Goal: Task Accomplishment & Management: Complete application form

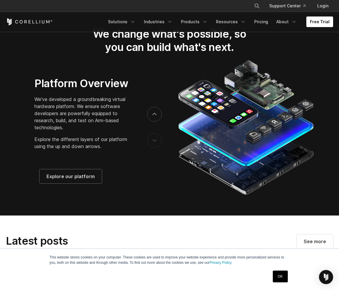
scroll to position [972, 0]
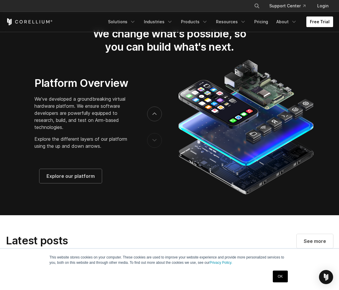
click at [314, 21] on link "Free Trial" at bounding box center [320, 21] width 27 height 11
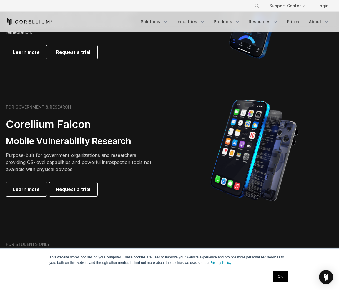
scroll to position [213, 0]
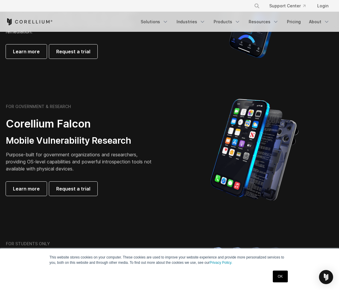
click at [158, 174] on div "FOR GOVERNMENT & RESEARCH Corellium Falcon Mobile Vulnerability Research Purpos…" at bounding box center [85, 150] width 170 height 92
click at [64, 191] on span "Request a trial" at bounding box center [73, 188] width 34 height 7
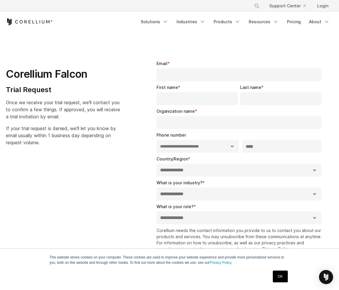
select select "**"
click at [34, 22] on icon "Corellium Home" at bounding box center [29, 21] width 47 height 7
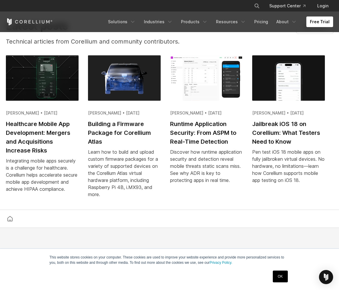
scroll to position [1188, 0]
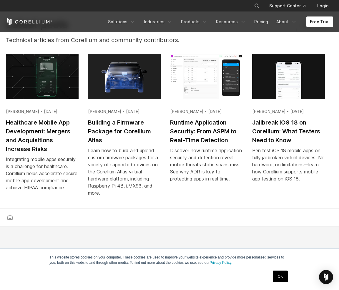
click at [179, 218] on div at bounding box center [170, 218] width 330 height 18
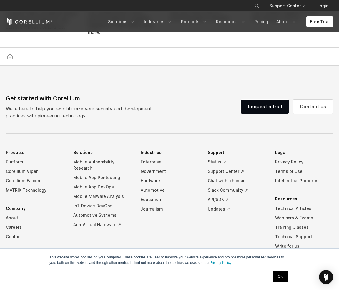
scroll to position [1396, 0]
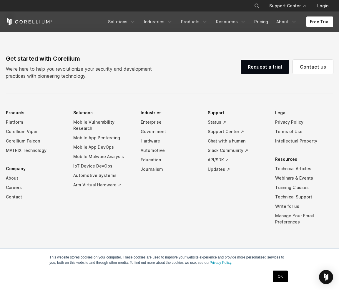
click at [147, 138] on link "Hardware" at bounding box center [170, 140] width 58 height 9
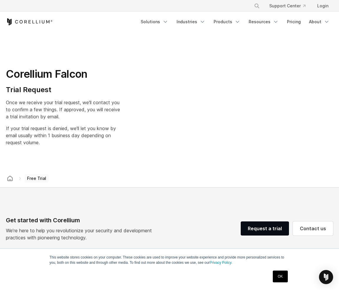
select select "**"
